Goal: Use online tool/utility: Utilize a website feature to perform a specific function

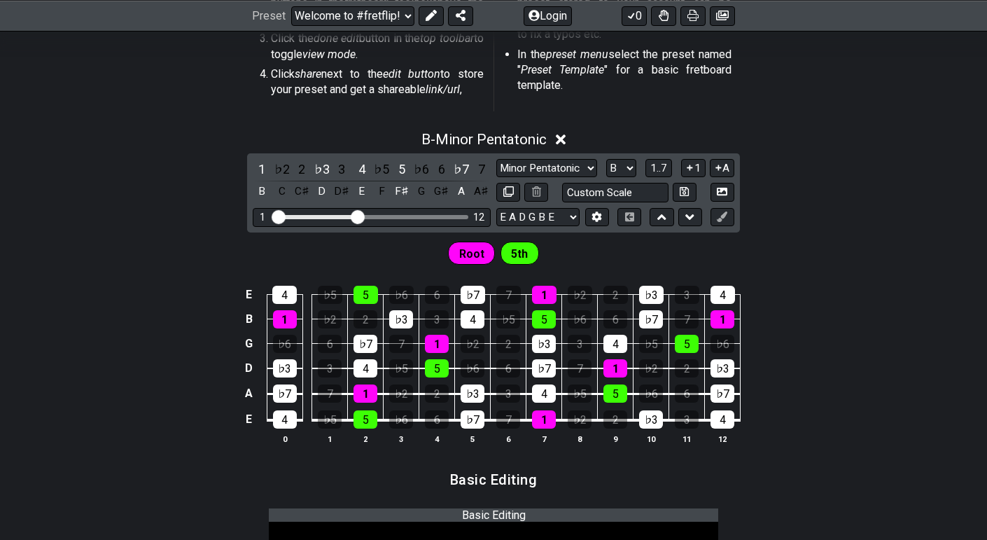
scroll to position [474, 0]
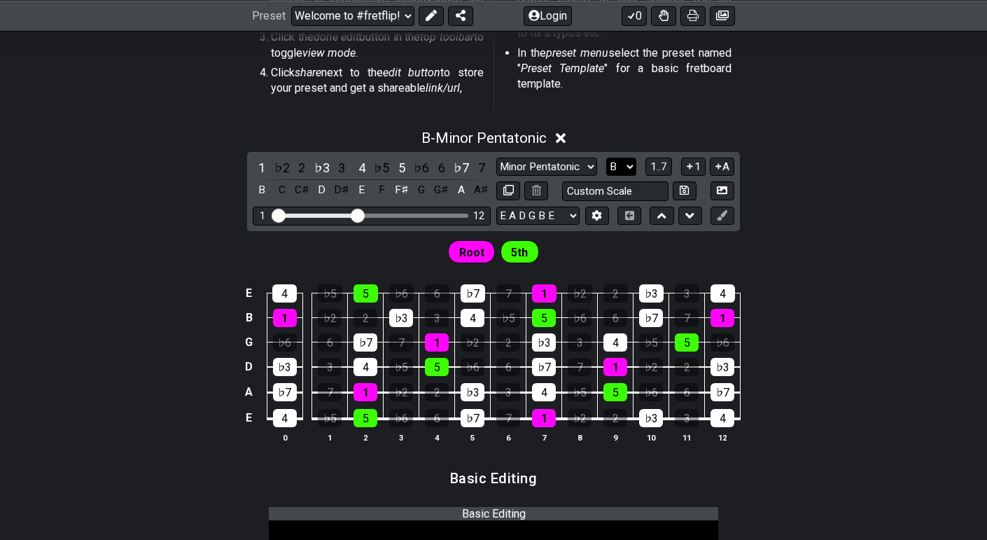
click at [615, 169] on select "A♭ A A♯ B♭ B C C♯ D♭ D D♯ E♭ E F F♯ G♭ G G♯" at bounding box center [621, 167] width 30 height 19
select select "A"
click at [608, 158] on select "A♭ A A♯ B♭ B C C♯ D♭ D D♯ E♭ E F F♯ G♭ G G♯" at bounding box center [621, 167] width 30 height 19
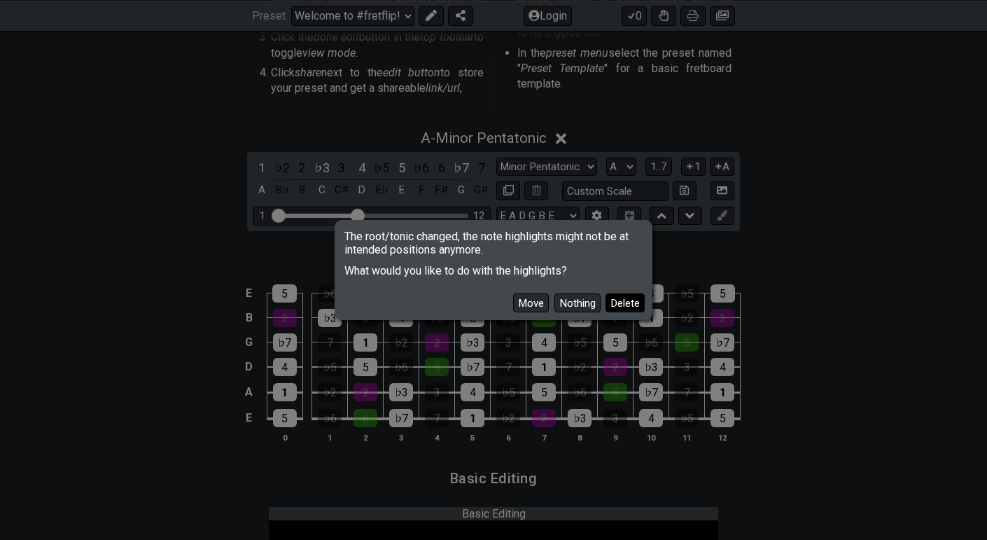
click at [615, 307] on button "Delete" at bounding box center [625, 302] width 39 height 19
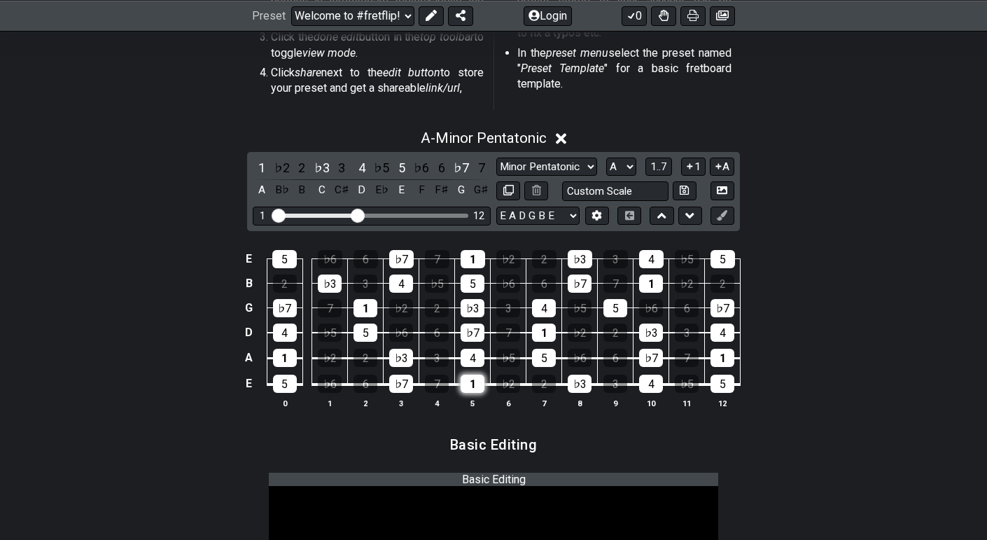
click at [475, 389] on div "1" at bounding box center [473, 384] width 24 height 18
click at [473, 380] on div "1" at bounding box center [473, 384] width 24 height 18
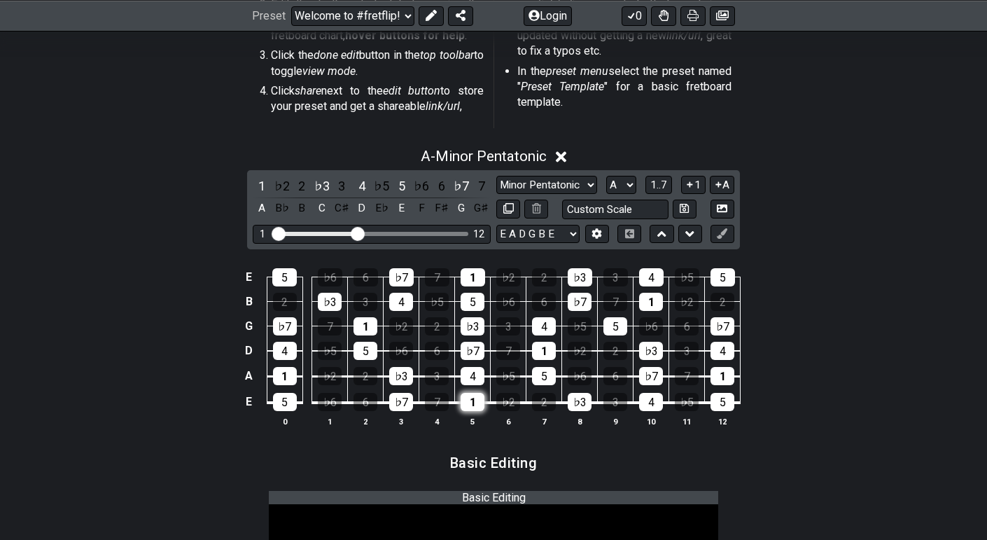
scroll to position [454, 0]
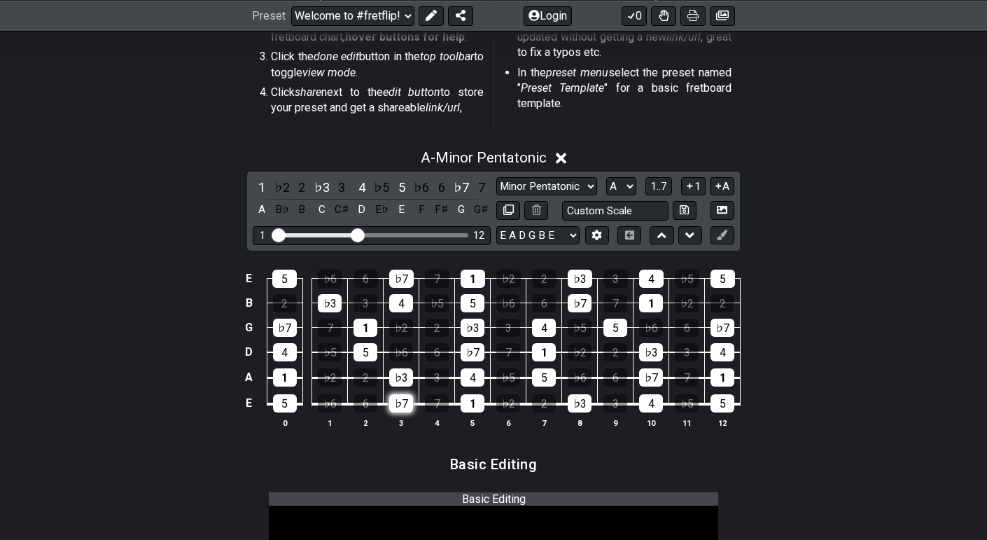
click at [405, 400] on div "♭7" at bounding box center [401, 403] width 24 height 18
click at [398, 371] on div "♭3" at bounding box center [401, 377] width 24 height 18
click at [373, 349] on div "5" at bounding box center [366, 352] width 24 height 18
click at [368, 329] on div "1" at bounding box center [366, 328] width 24 height 18
click at [402, 306] on div "4" at bounding box center [401, 303] width 24 height 18
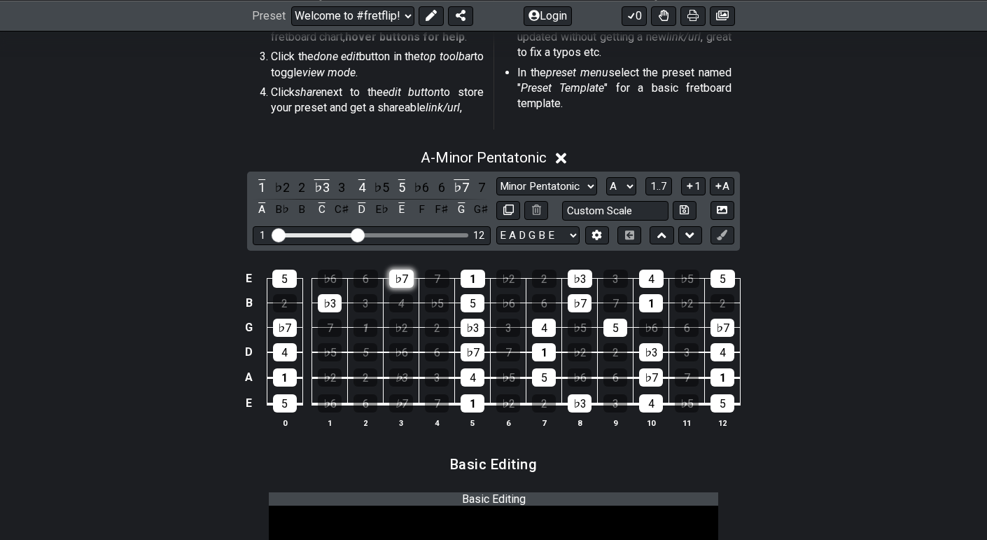
click at [399, 274] on div "♭7" at bounding box center [401, 279] width 25 height 18
click at [336, 300] on div "♭3" at bounding box center [330, 303] width 24 height 18
click at [286, 274] on div "5" at bounding box center [284, 279] width 25 height 18
click at [286, 335] on td "4" at bounding box center [285, 339] width 36 height 25
click at [280, 362] on td "1" at bounding box center [285, 365] width 36 height 26
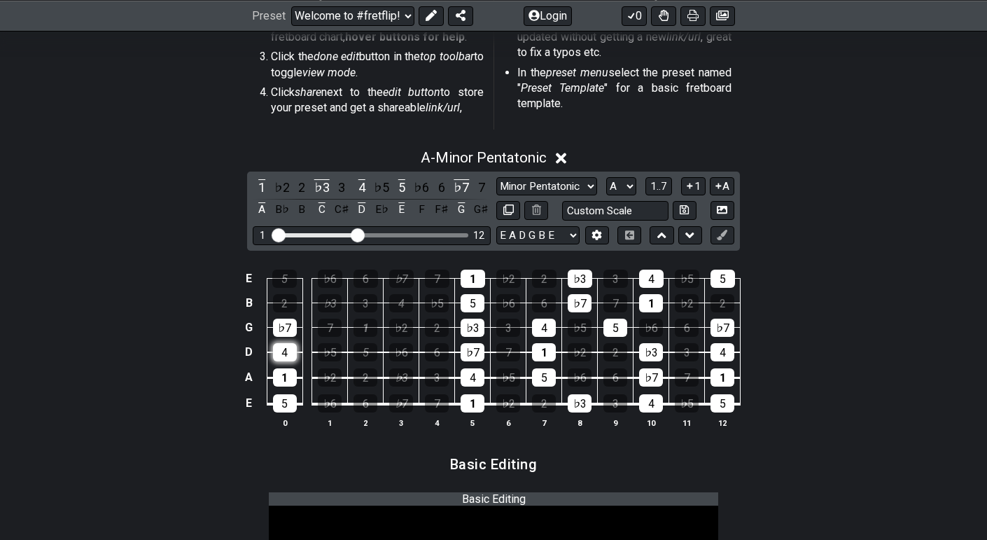
click at [281, 356] on div "4" at bounding box center [285, 352] width 24 height 18
click at [279, 328] on div "♭7" at bounding box center [285, 328] width 24 height 18
click at [279, 379] on div "1" at bounding box center [285, 377] width 24 height 18
click at [283, 398] on div "5" at bounding box center [285, 403] width 24 height 18
click at [655, 396] on div "4" at bounding box center [651, 403] width 24 height 18
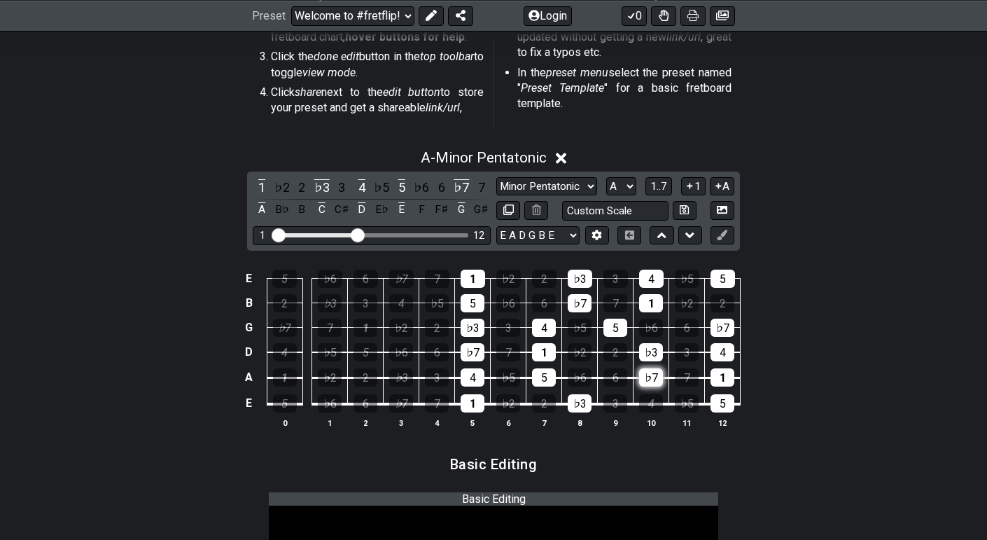
click at [652, 376] on div "♭7" at bounding box center [651, 377] width 24 height 18
click at [723, 401] on div "5" at bounding box center [723, 403] width 24 height 18
click at [722, 377] on div "1" at bounding box center [723, 377] width 24 height 18
click at [720, 354] on div "4" at bounding box center [723, 352] width 24 height 18
click at [716, 329] on div "♭7" at bounding box center [723, 328] width 24 height 18
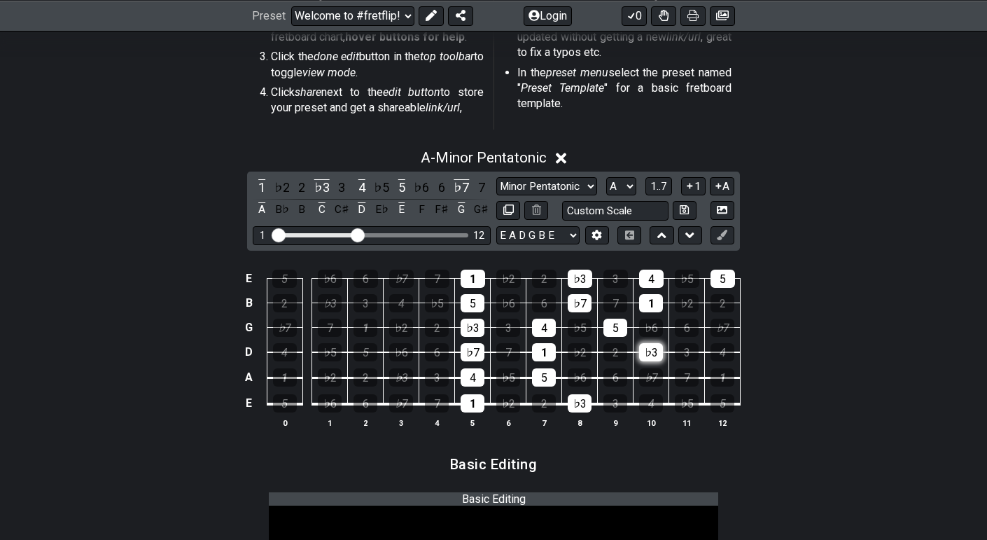
click at [643, 354] on div "♭3" at bounding box center [651, 352] width 24 height 18
click at [618, 331] on div "5" at bounding box center [616, 328] width 24 height 18
click at [588, 300] on div "♭7" at bounding box center [580, 303] width 24 height 18
click at [585, 288] on td "♭7" at bounding box center [580, 290] width 36 height 25
click at [583, 281] on div "♭3" at bounding box center [580, 279] width 25 height 18
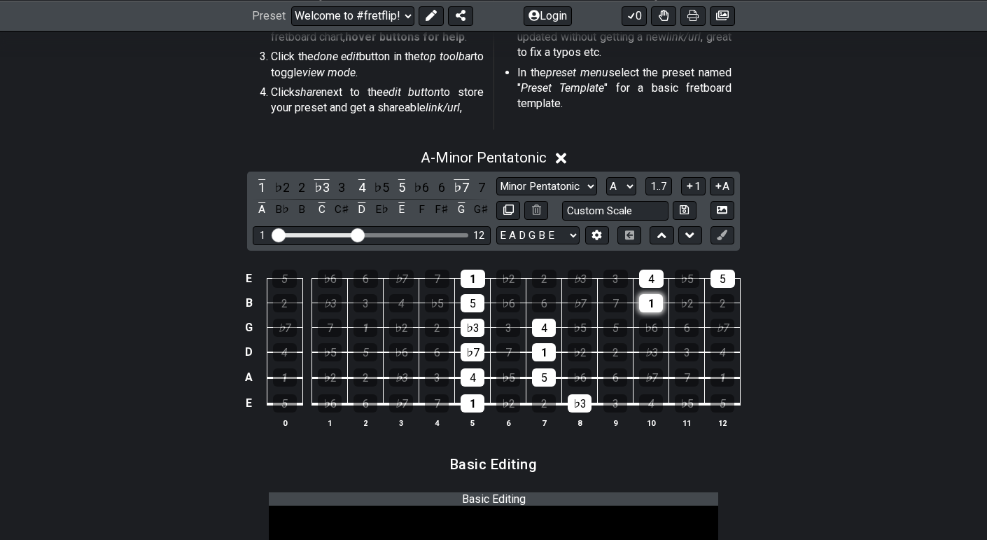
click at [658, 298] on div "1" at bounding box center [651, 303] width 24 height 18
click at [653, 285] on div "4" at bounding box center [651, 279] width 25 height 18
click at [716, 279] on div "5" at bounding box center [723, 279] width 25 height 18
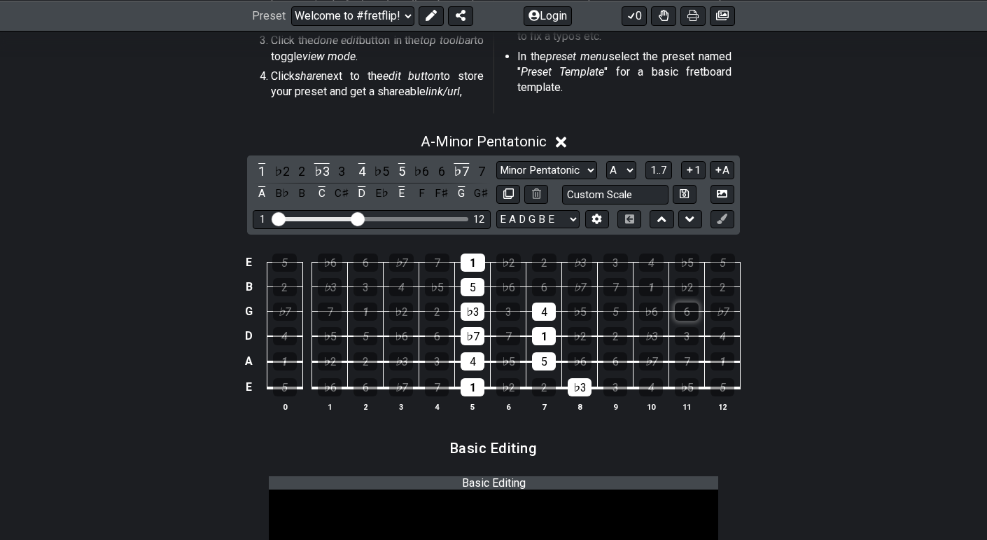
scroll to position [471, 0]
click at [581, 286] on div "♭7" at bounding box center [580, 286] width 24 height 18
click at [576, 260] on div "♭3" at bounding box center [580, 262] width 25 height 18
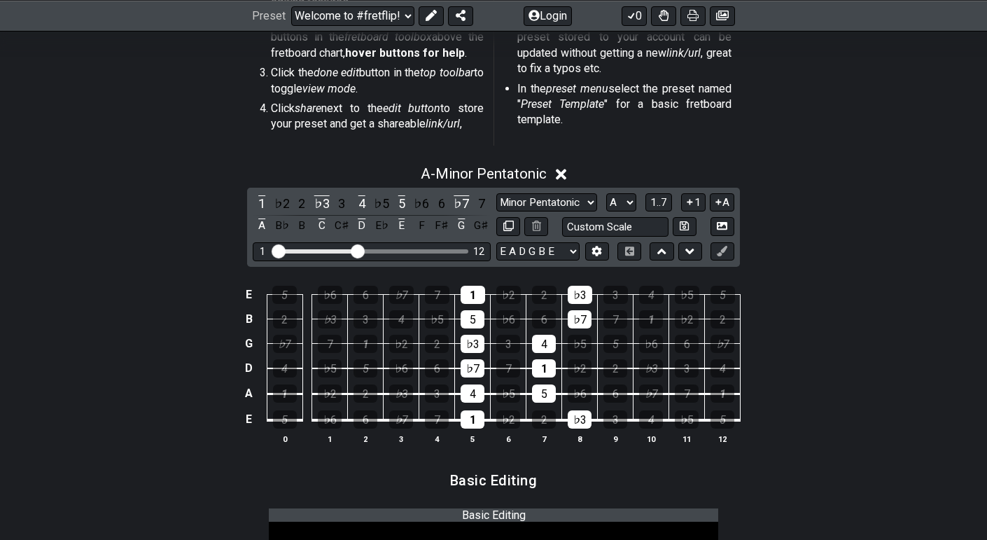
scroll to position [438, 0]
click at [721, 225] on icon at bounding box center [722, 226] width 11 height 8
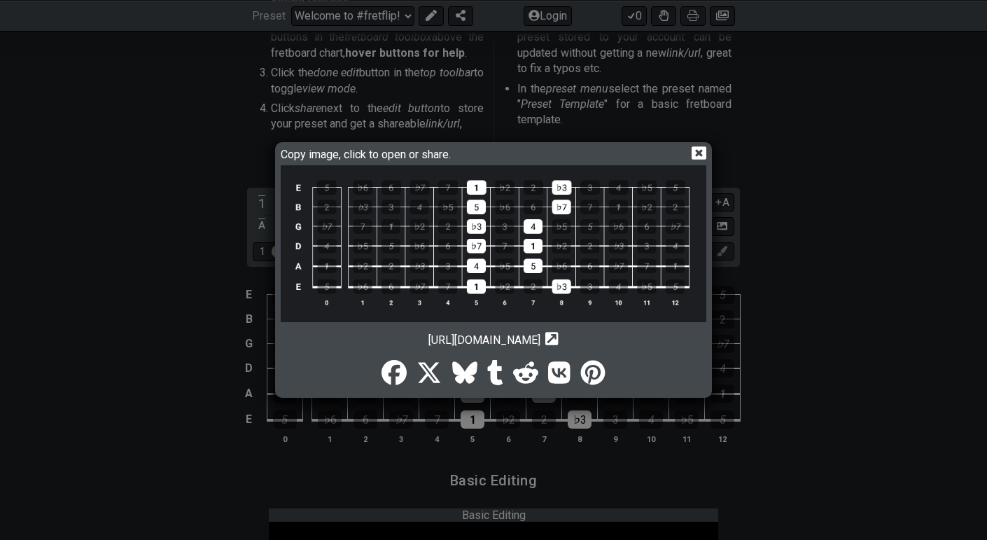
click at [569, 269] on img at bounding box center [494, 243] width 426 height 157
click at [621, 186] on img at bounding box center [494, 243] width 426 height 157
click at [620, 189] on img at bounding box center [494, 243] width 426 height 157
click at [703, 149] on icon at bounding box center [699, 152] width 15 height 13
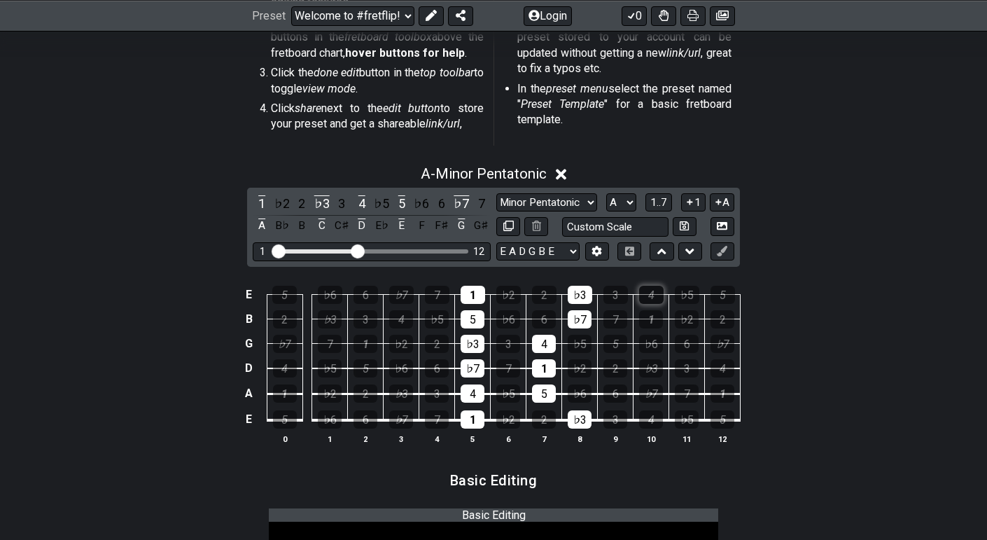
click at [653, 297] on div "4" at bounding box center [651, 295] width 25 height 18
click at [651, 316] on div "1" at bounding box center [651, 319] width 24 height 18
click at [402, 422] on div "♭7" at bounding box center [401, 419] width 24 height 18
click at [403, 391] on div "♭3" at bounding box center [401, 393] width 24 height 18
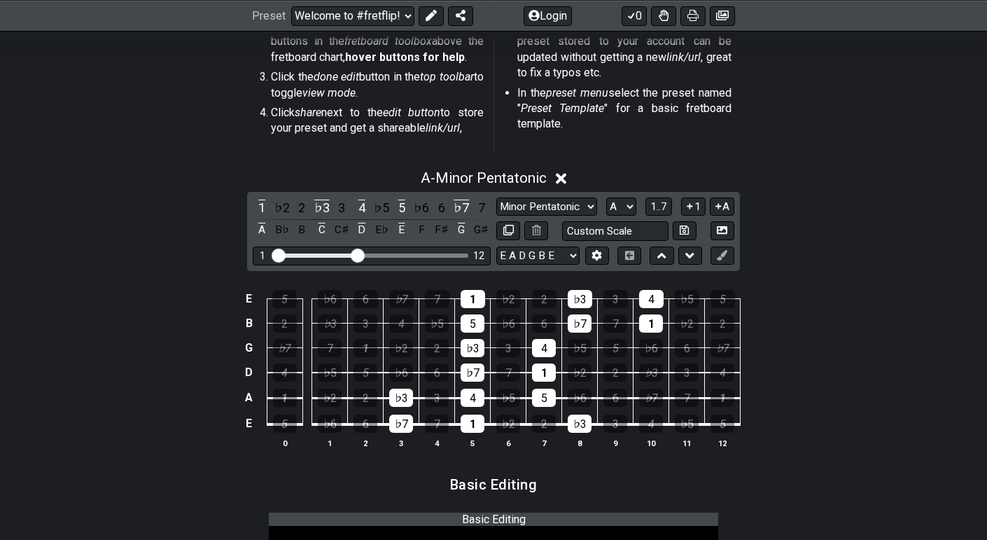
scroll to position [433, 0]
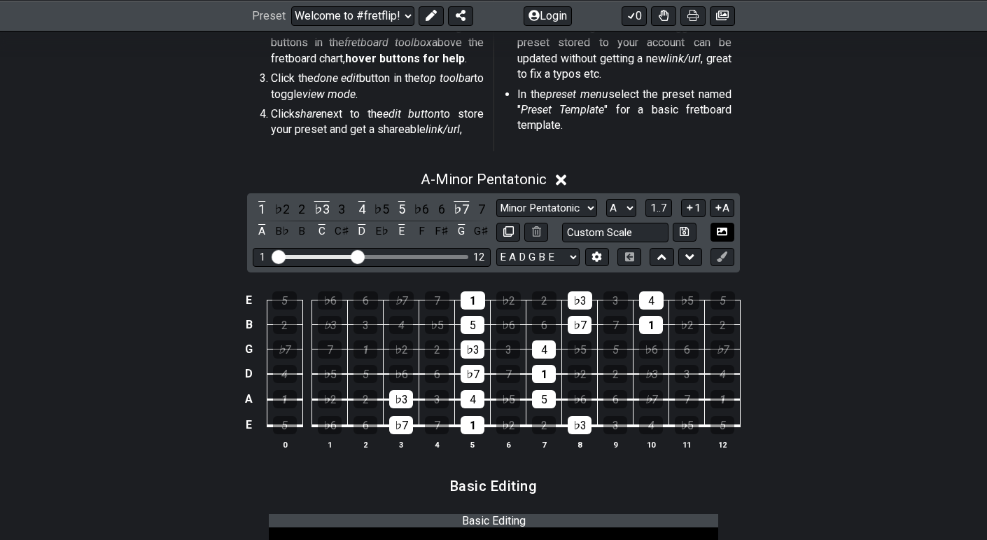
click at [720, 232] on icon at bounding box center [722, 231] width 11 height 11
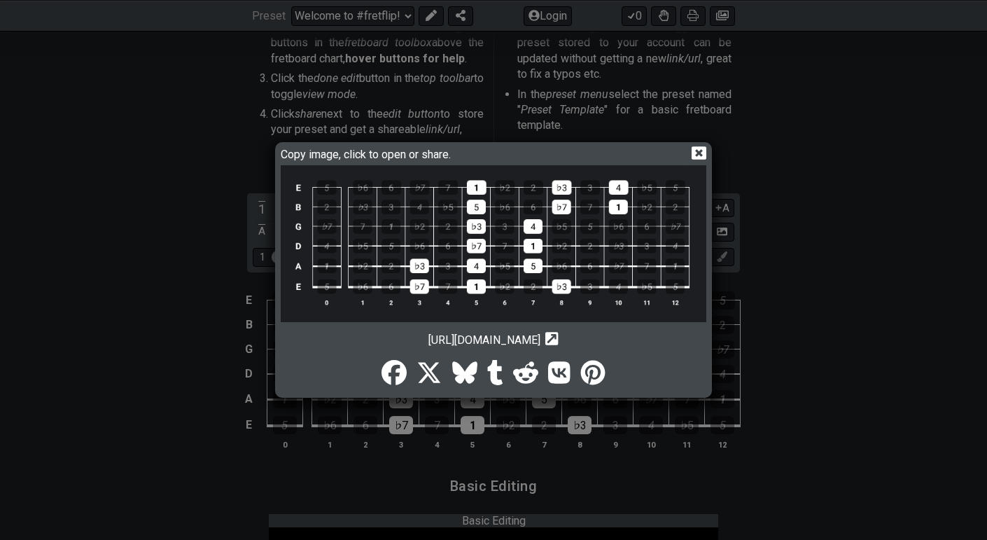
click at [592, 225] on img at bounding box center [494, 243] width 426 height 157
click at [696, 157] on icon at bounding box center [699, 152] width 15 height 13
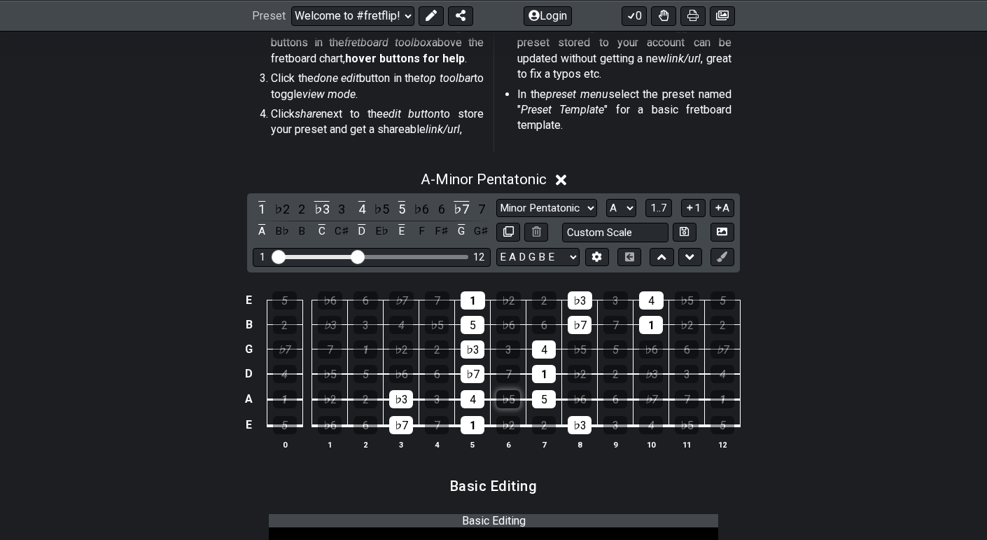
click at [505, 403] on div "♭5" at bounding box center [508, 399] width 24 height 18
click at [580, 347] on div "♭5" at bounding box center [580, 349] width 24 height 18
click at [617, 345] on div "5" at bounding box center [616, 349] width 24 height 18
click at [408, 326] on div "4" at bounding box center [401, 325] width 24 height 18
click at [440, 325] on div "♭5" at bounding box center [437, 325] width 24 height 18
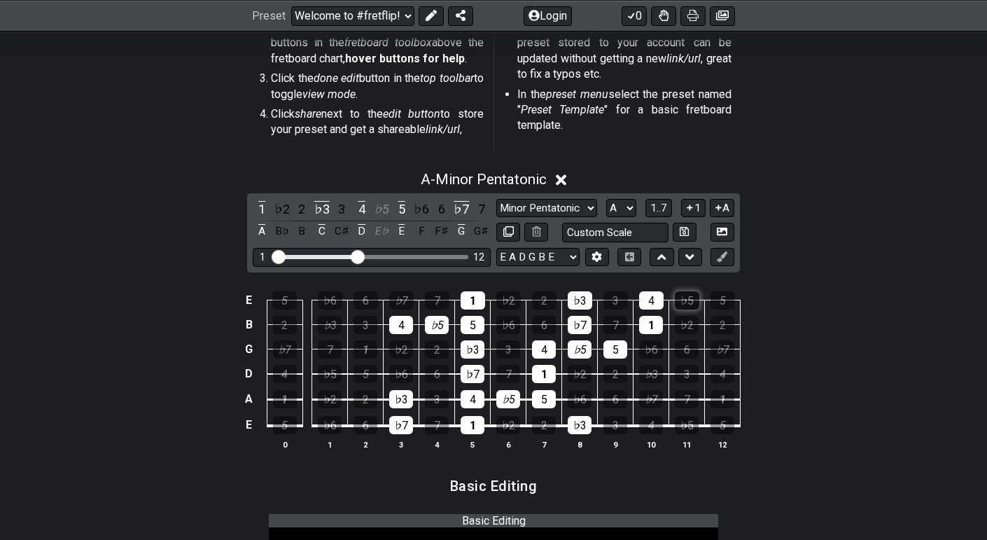
click at [687, 302] on div "♭5" at bounding box center [687, 300] width 25 height 18
click at [723, 302] on div "5" at bounding box center [723, 300] width 25 height 18
click at [725, 236] on icon at bounding box center [722, 231] width 11 height 11
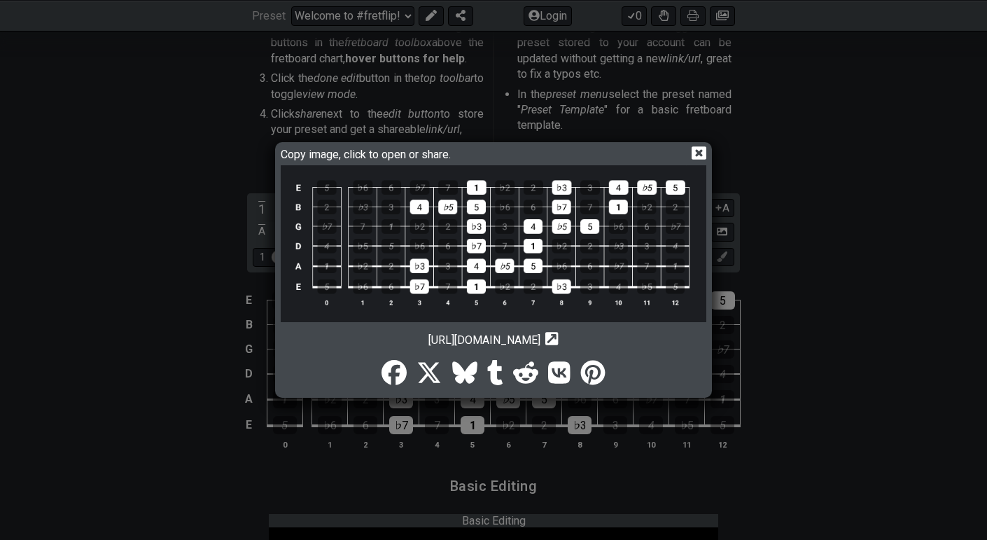
click at [569, 251] on img at bounding box center [494, 243] width 426 height 157
